Goal: Check status: Check status

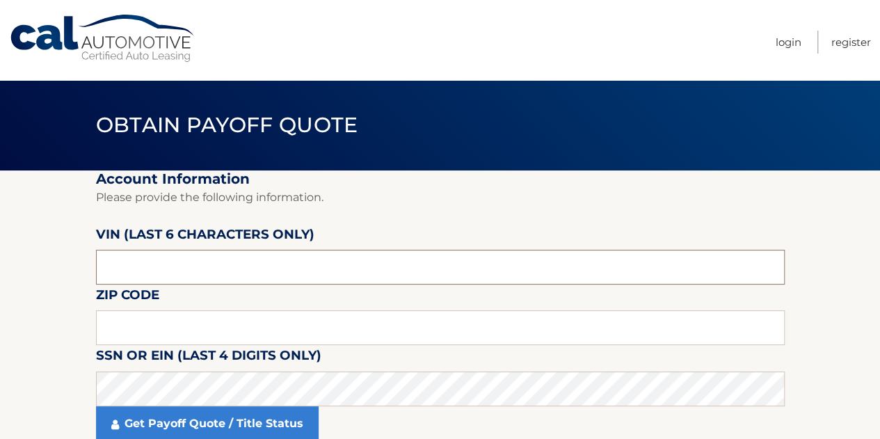
click at [237, 271] on input "text" at bounding box center [440, 267] width 689 height 35
paste input "593122"
type input "593122"
type input "10543"
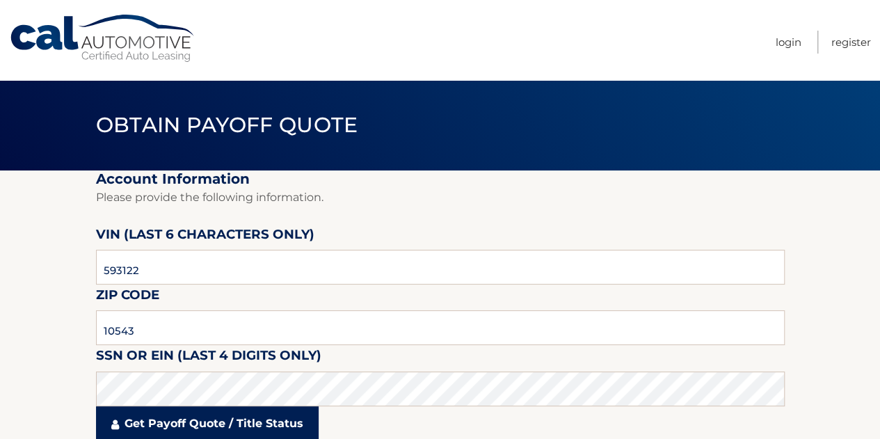
click at [203, 419] on link "Get Payoff Quote / Title Status" at bounding box center [207, 423] width 223 height 35
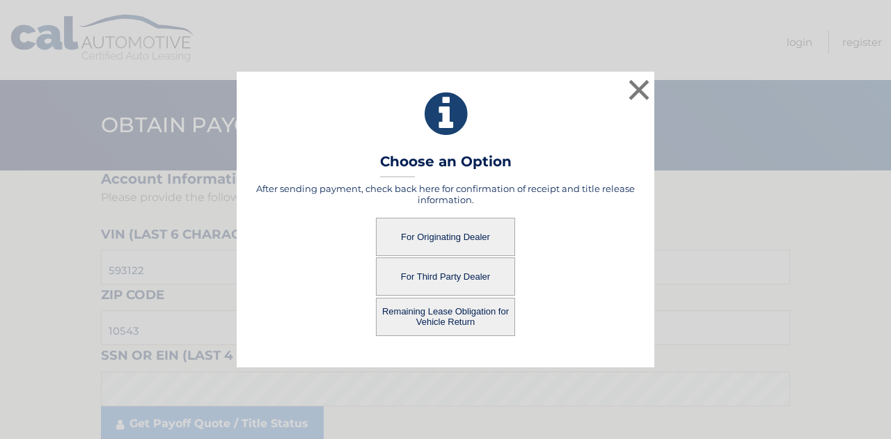
click at [451, 235] on button "For Originating Dealer" at bounding box center [445, 237] width 139 height 38
